Goal: Information Seeking & Learning: Learn about a topic

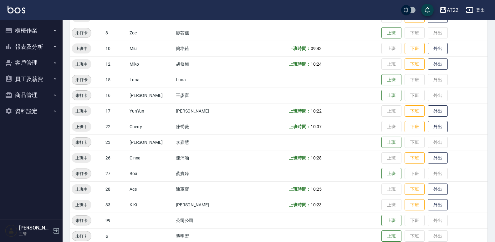
scroll to position [149, 0]
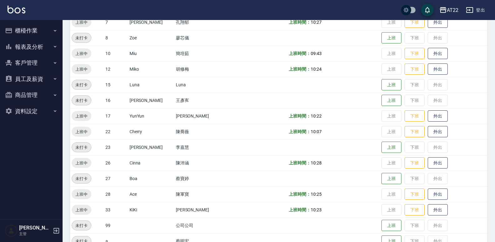
click at [19, 30] on button "櫃檯作業" at bounding box center [32, 31] width 58 height 16
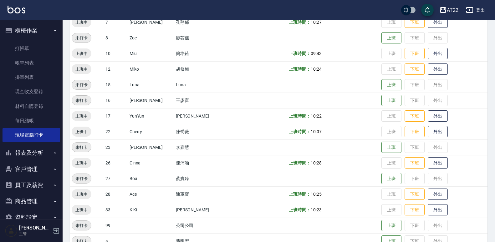
scroll to position [14, 0]
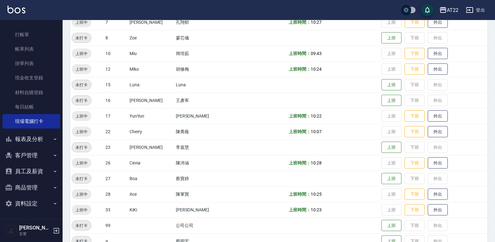
click at [25, 134] on button "報表及分析" at bounding box center [32, 139] width 58 height 16
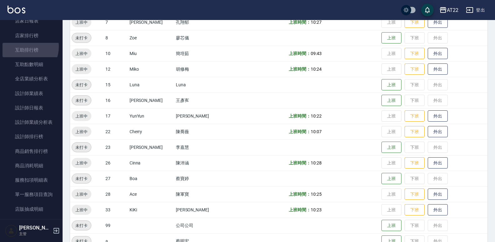
scroll to position [179, 0]
click at [24, 45] on link "互助排行榜" at bounding box center [32, 50] width 58 height 14
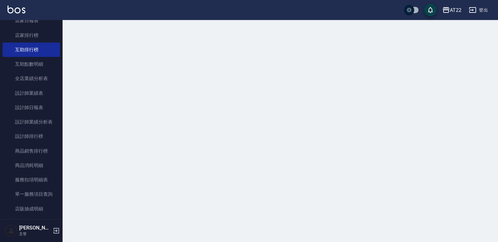
click at [303, 129] on div at bounding box center [249, 121] width 498 height 242
click at [305, 131] on div at bounding box center [249, 121] width 498 height 242
click at [285, 149] on div at bounding box center [249, 121] width 498 height 242
click at [406, 164] on div at bounding box center [249, 121] width 498 height 242
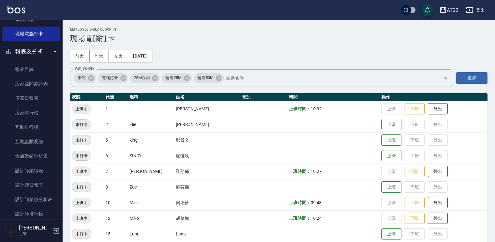
scroll to position [100, 0]
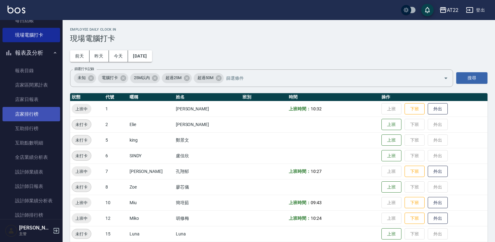
click at [36, 117] on link "店家排行榜" at bounding box center [32, 114] width 58 height 14
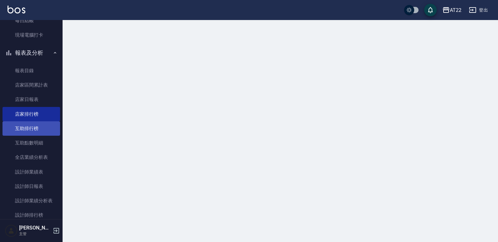
click at [32, 129] on link "互助排行榜" at bounding box center [32, 128] width 58 height 14
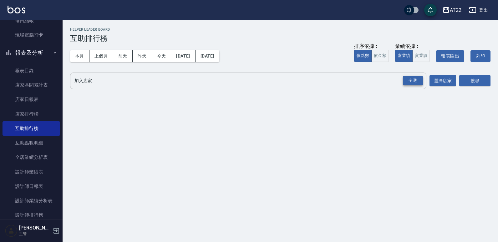
click at [417, 77] on div "全選" at bounding box center [413, 81] width 20 height 10
click at [474, 82] on button "搜尋" at bounding box center [474, 81] width 31 height 12
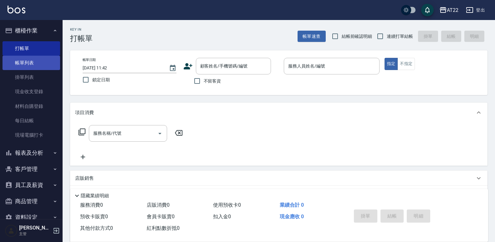
click at [32, 59] on link "帳單列表" at bounding box center [32, 63] width 58 height 14
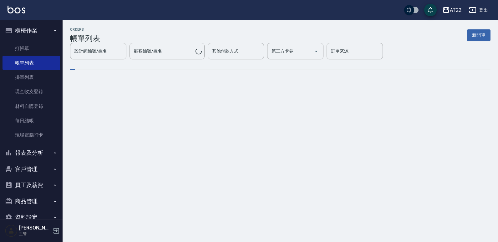
click at [33, 154] on button "報表及分析" at bounding box center [32, 153] width 58 height 16
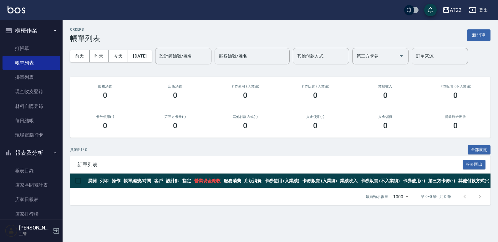
click at [44, 30] on button "櫃檯作業" at bounding box center [32, 31] width 58 height 16
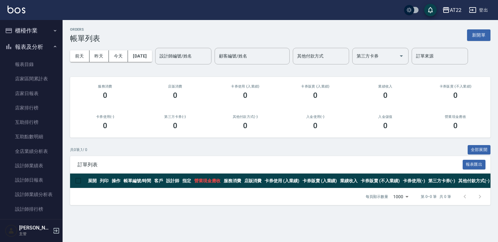
click at [36, 23] on button "櫃檯作業" at bounding box center [32, 31] width 58 height 16
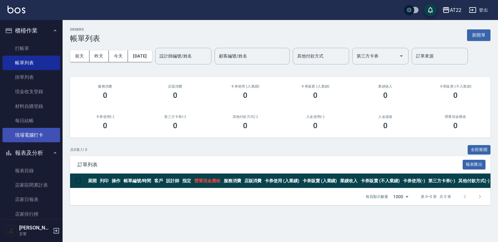
click at [33, 134] on link "現場電腦打卡" at bounding box center [32, 135] width 58 height 14
